Goal: Check status: Check status

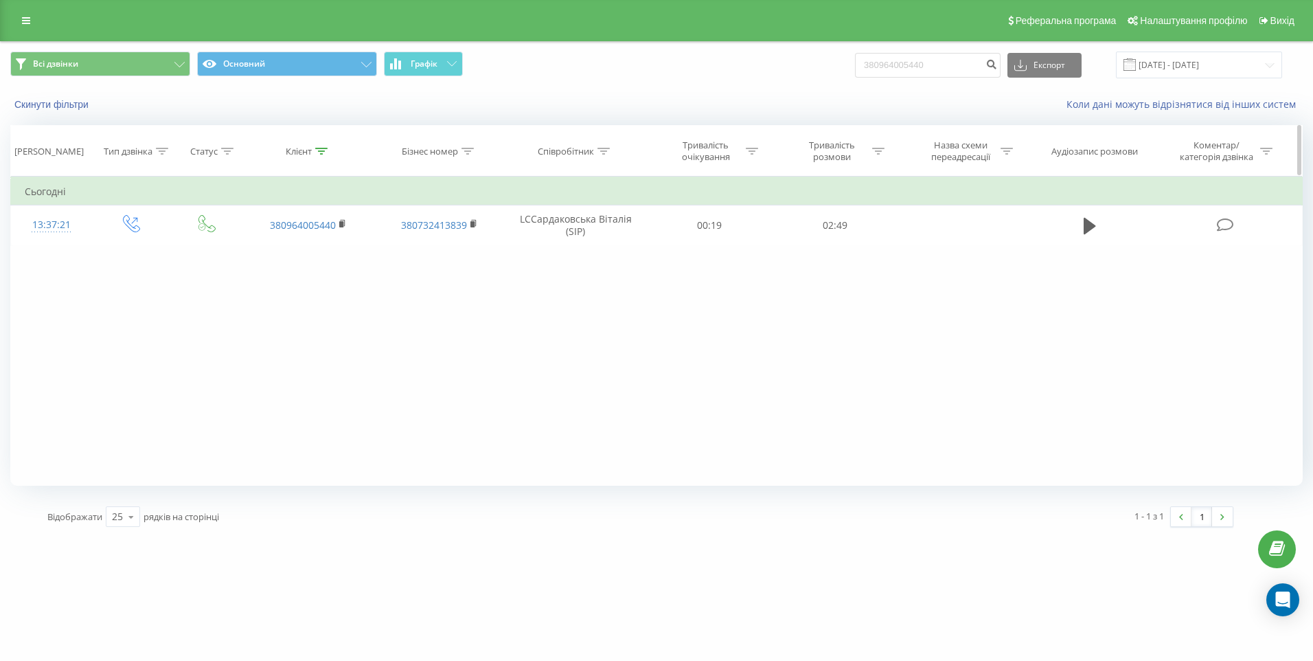
click at [323, 148] on icon at bounding box center [321, 151] width 12 height 7
click at [208, 246] on div "Фільтрувати за умовою Дорівнює Введіть значення Скасувати OK Фільтрувати за умо…" at bounding box center [656, 331] width 1293 height 309
paste input "380953621972"
type input "380953621972"
click at [323, 272] on span "OK" at bounding box center [337, 276] width 38 height 21
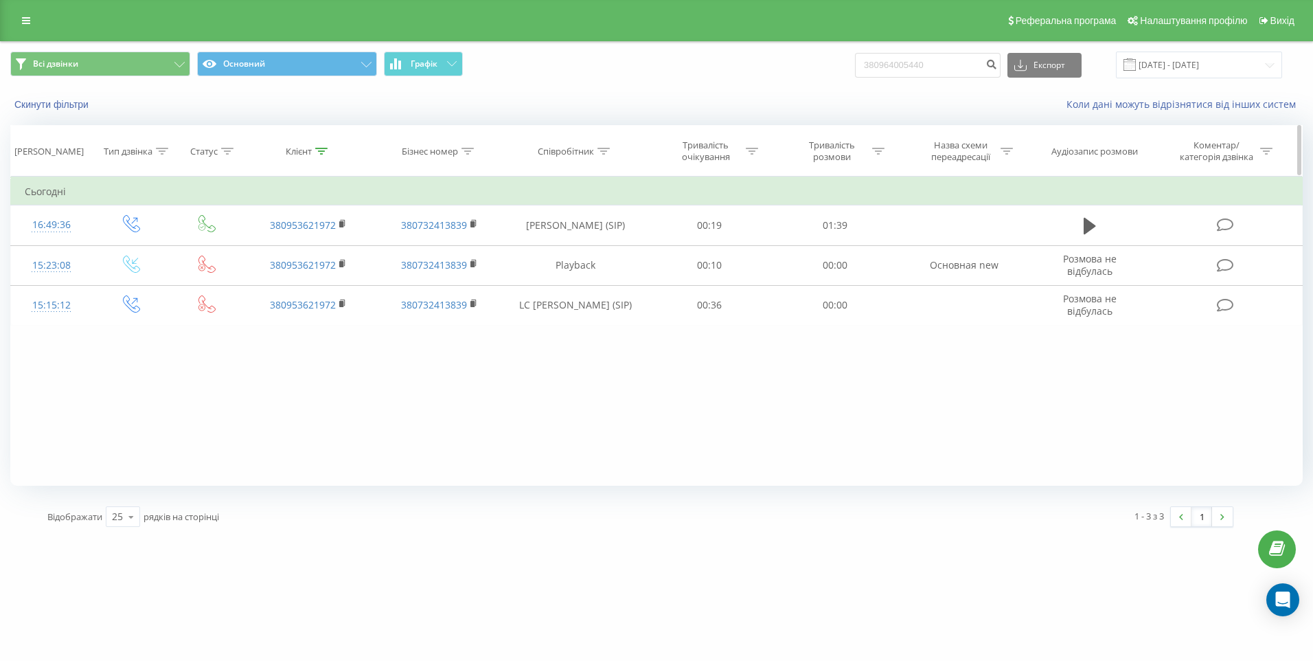
click at [321, 148] on icon at bounding box center [321, 151] width 12 height 7
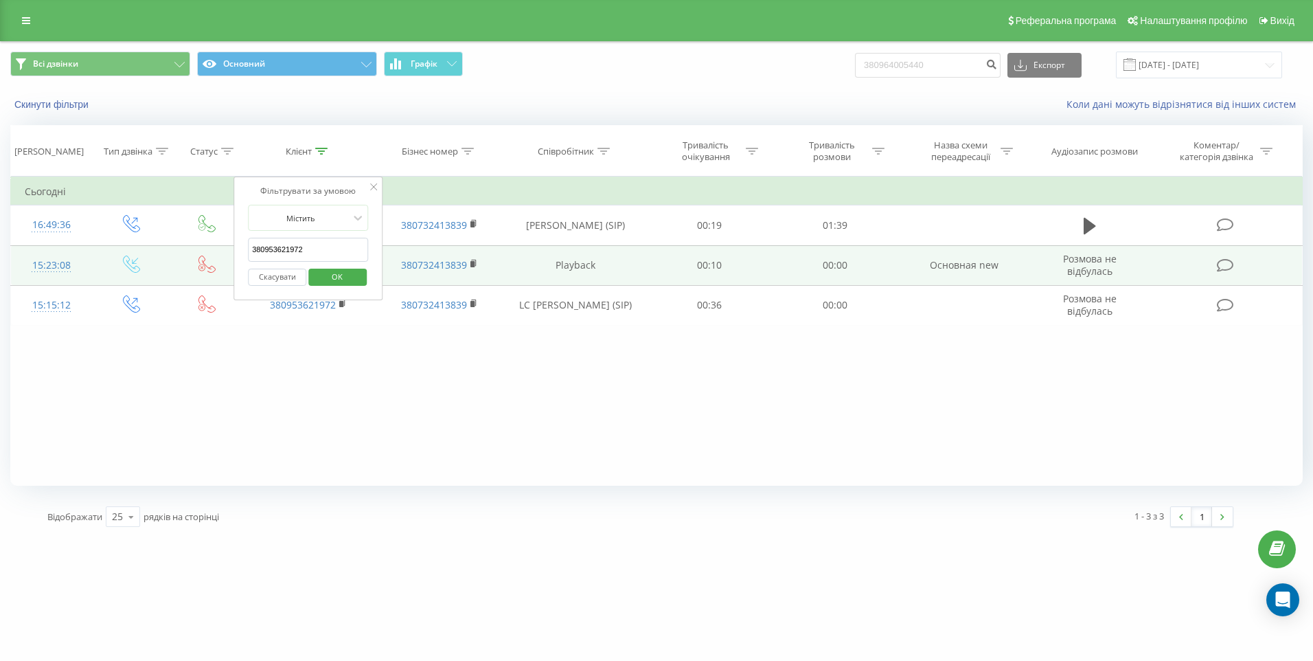
drag, startPoint x: 310, startPoint y: 249, endPoint x: 209, endPoint y: 247, distance: 101.7
click at [209, 247] on table "Фільтрувати за умовою Дорівнює Введіть значення Скасувати OK Фільтрувати за умо…" at bounding box center [656, 251] width 1293 height 149
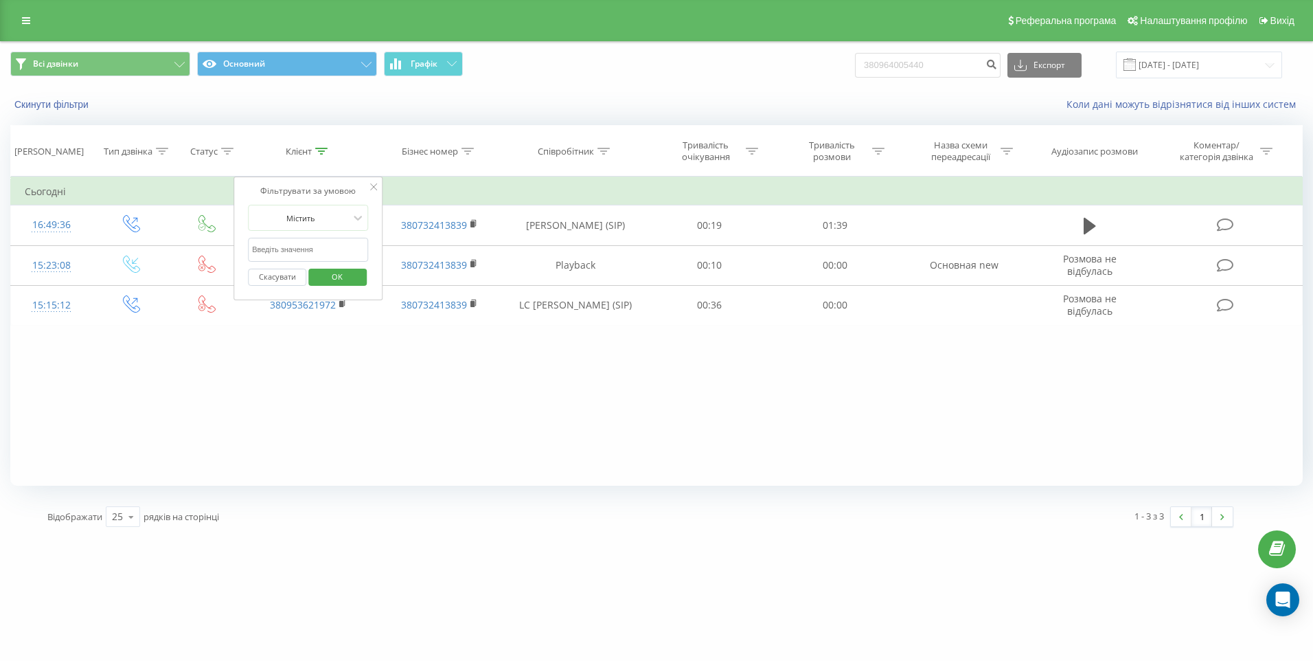
paste input "380953621972"
type input "380953621972"
click at [343, 282] on span "OK" at bounding box center [337, 276] width 38 height 21
